Goal: Task Accomplishment & Management: Manage account settings

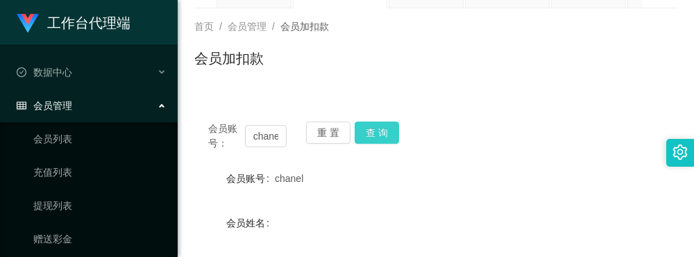
click at [369, 130] on button "查 询" at bounding box center [377, 133] width 44 height 22
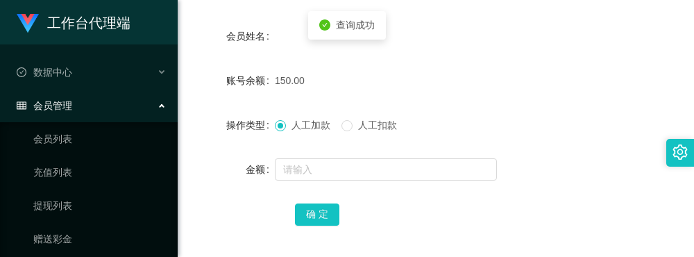
scroll to position [278, 0]
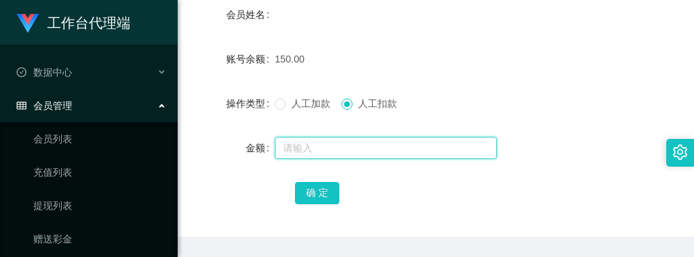
click at [298, 150] on input "text" at bounding box center [386, 148] width 222 height 22
type input "150"
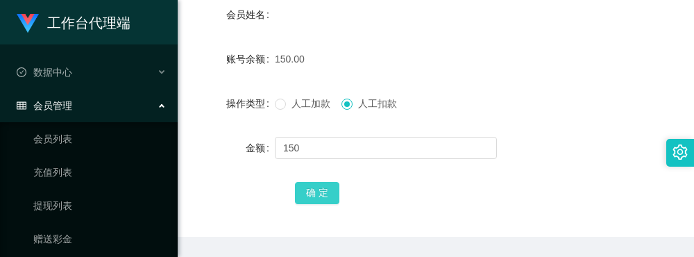
click at [315, 192] on button "确 定" at bounding box center [317, 193] width 44 height 22
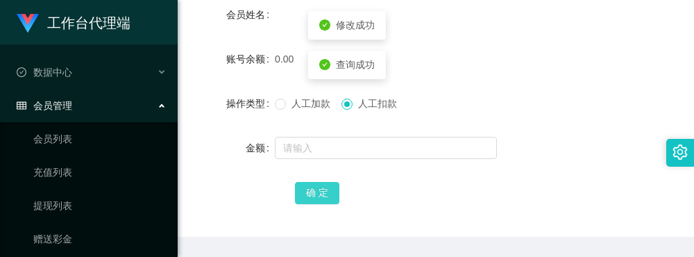
click at [315, 192] on span "确 定" at bounding box center [317, 192] width 44 height 11
click at [460, 78] on form "会员账号 chanel 会员姓名 账号余额 0.00 操作类型 人工加款 人工扣款 金额 确 定" at bounding box center [435, 81] width 483 height 250
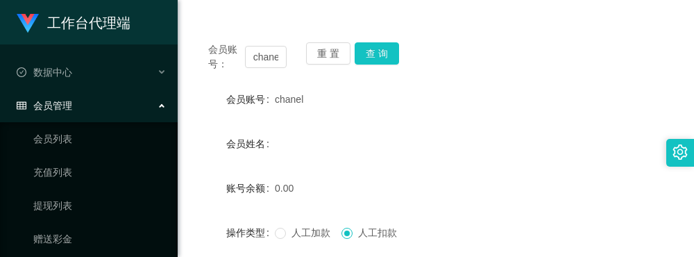
scroll to position [139, 0]
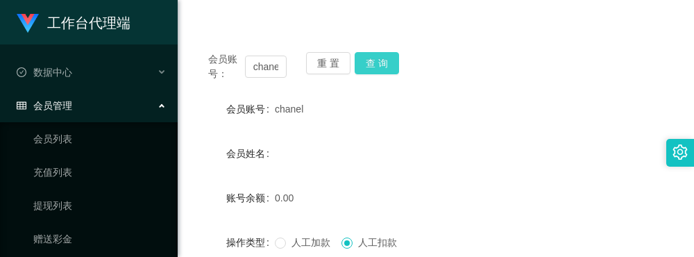
click at [375, 69] on button "查 询" at bounding box center [377, 63] width 44 height 22
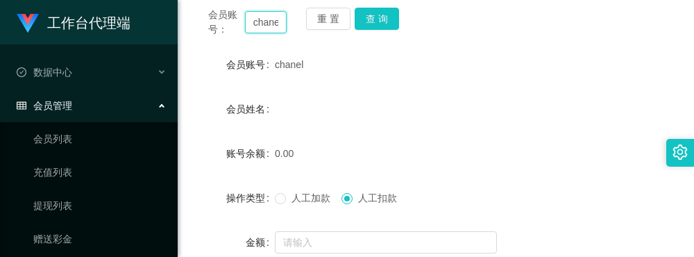
scroll to position [0, 3]
drag, startPoint x: 251, startPoint y: 23, endPoint x: 306, endPoint y: 26, distance: 54.2
click at [306, 26] on div "会员账号： chanel 重 置 查 询" at bounding box center [435, 22] width 483 height 29
click at [379, 22] on button "查 询" at bounding box center [377, 19] width 44 height 22
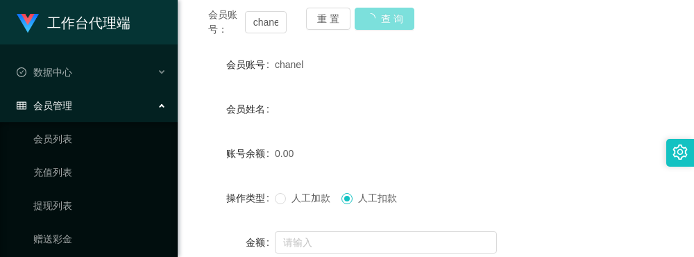
click at [379, 22] on div "重 置 查 询" at bounding box center [345, 22] width 78 height 29
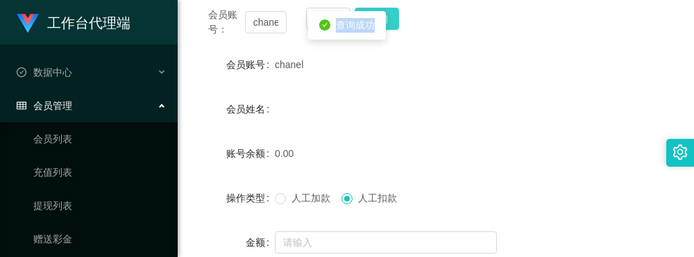
click at [379, 22] on div "查询成功" at bounding box center [347, 25] width 78 height 28
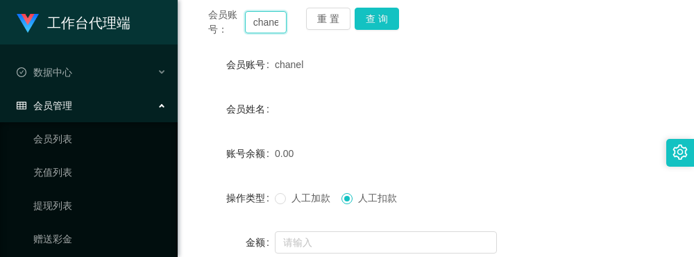
scroll to position [0, 3]
drag, startPoint x: 253, startPoint y: 26, endPoint x: 317, endPoint y: 60, distance: 72.4
click at [314, 28] on div "会员账号： chanel 重 置 查 询" at bounding box center [435, 22] width 483 height 29
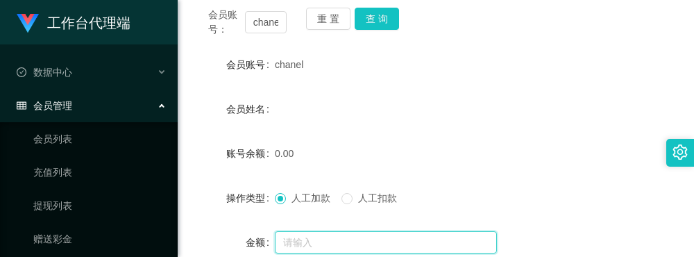
click at [294, 244] on input "text" at bounding box center [386, 242] width 222 height 22
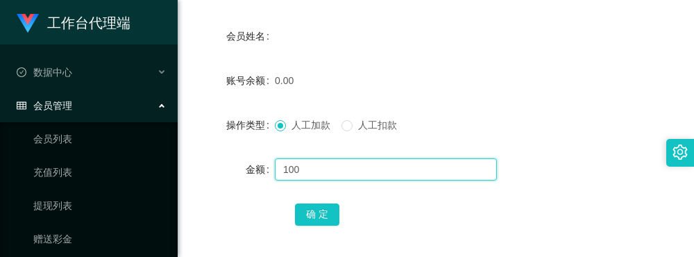
scroll to position [322, 0]
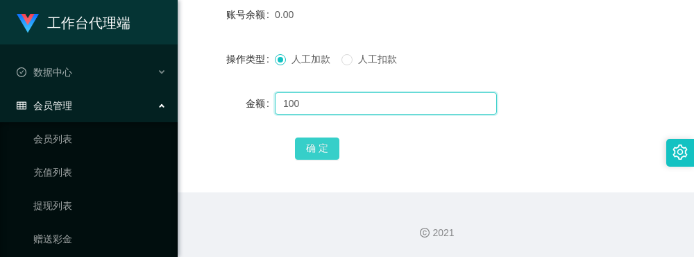
type input "100"
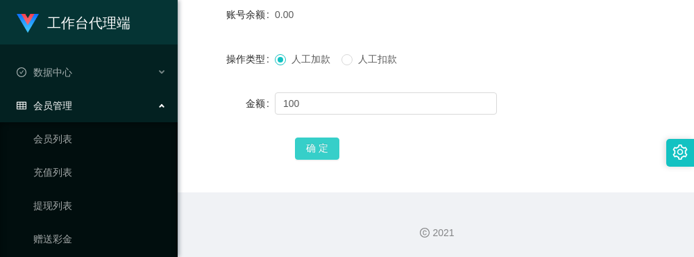
click at [320, 156] on button "确 定" at bounding box center [317, 149] width 44 height 22
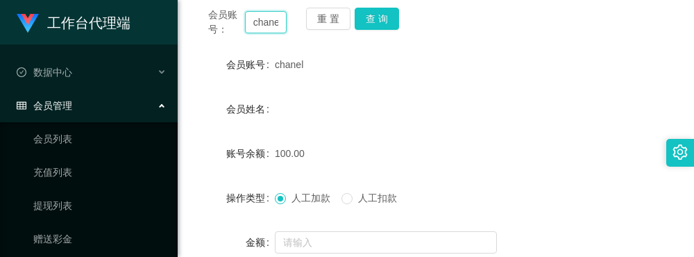
scroll to position [0, 3]
drag, startPoint x: 253, startPoint y: 22, endPoint x: 294, endPoint y: 22, distance: 41.0
click at [294, 22] on div "会员账号： chanel 重 置 查 询" at bounding box center [435, 22] width 483 height 29
click at [377, 21] on button "查 询" at bounding box center [377, 19] width 44 height 22
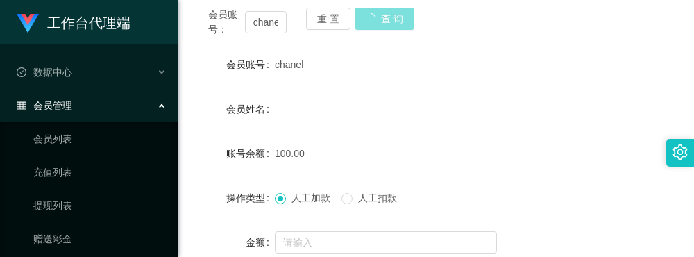
click at [377, 21] on body "工作台代理端 数据中心 员工统计 团队统计 会员管理 会员列表 充值列表 提现列表 赠送彩金 会员加扣款 会员加减打码量 产品管理 开奖记录 注单管理 产品列…" at bounding box center [347, 128] width 694 height 257
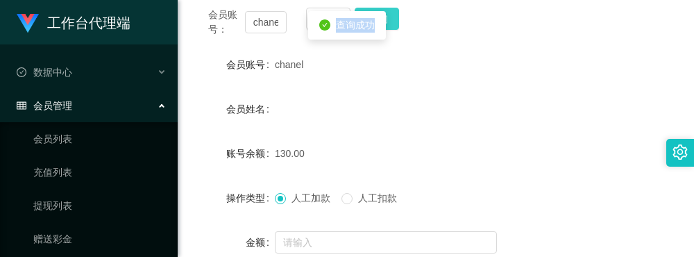
click at [377, 21] on div "查询成功" at bounding box center [347, 25] width 78 height 28
click at [438, 76] on div "chanel" at bounding box center [416, 65] width 282 height 28
